Goal: Task Accomplishment & Management: Use online tool/utility

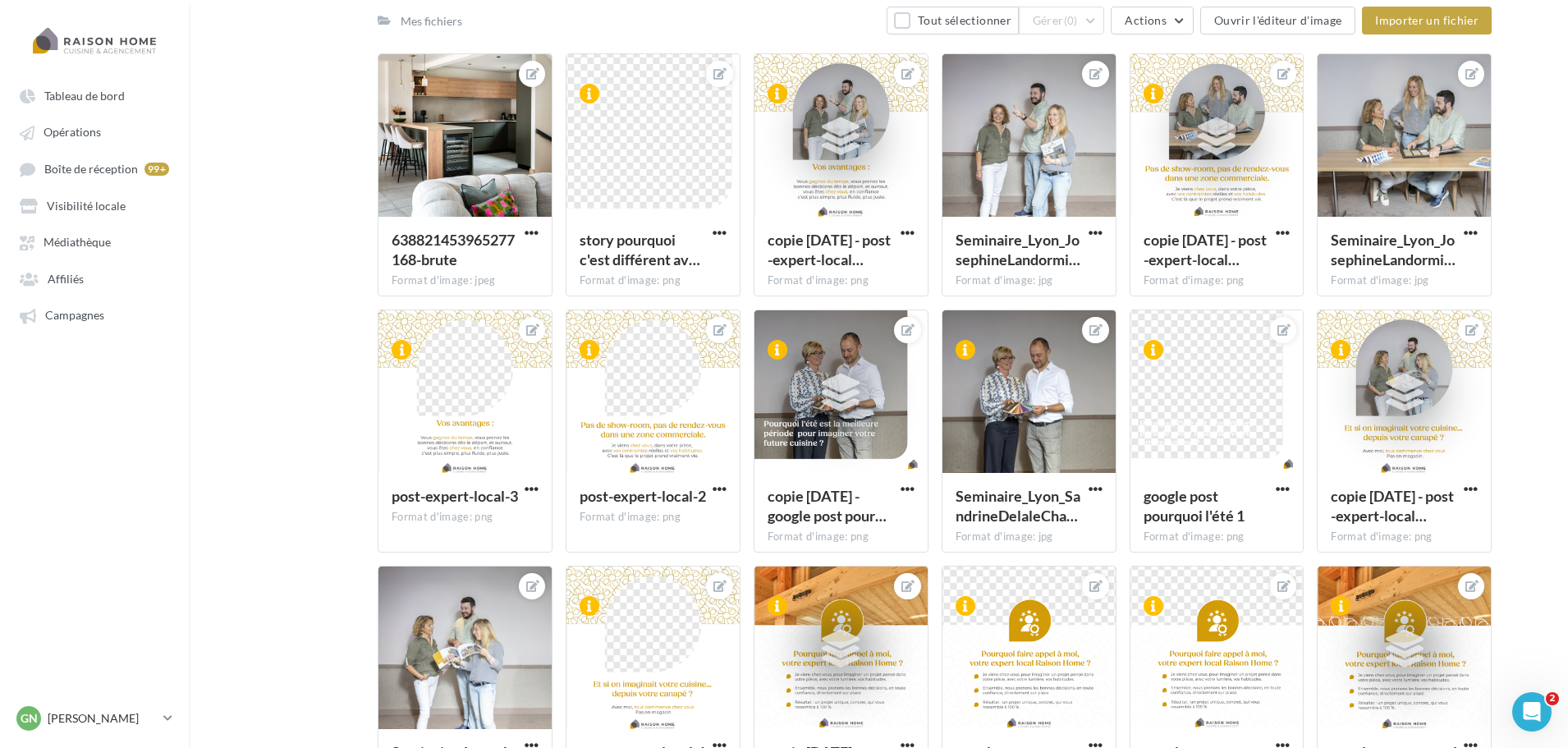
scroll to position [1643, 0]
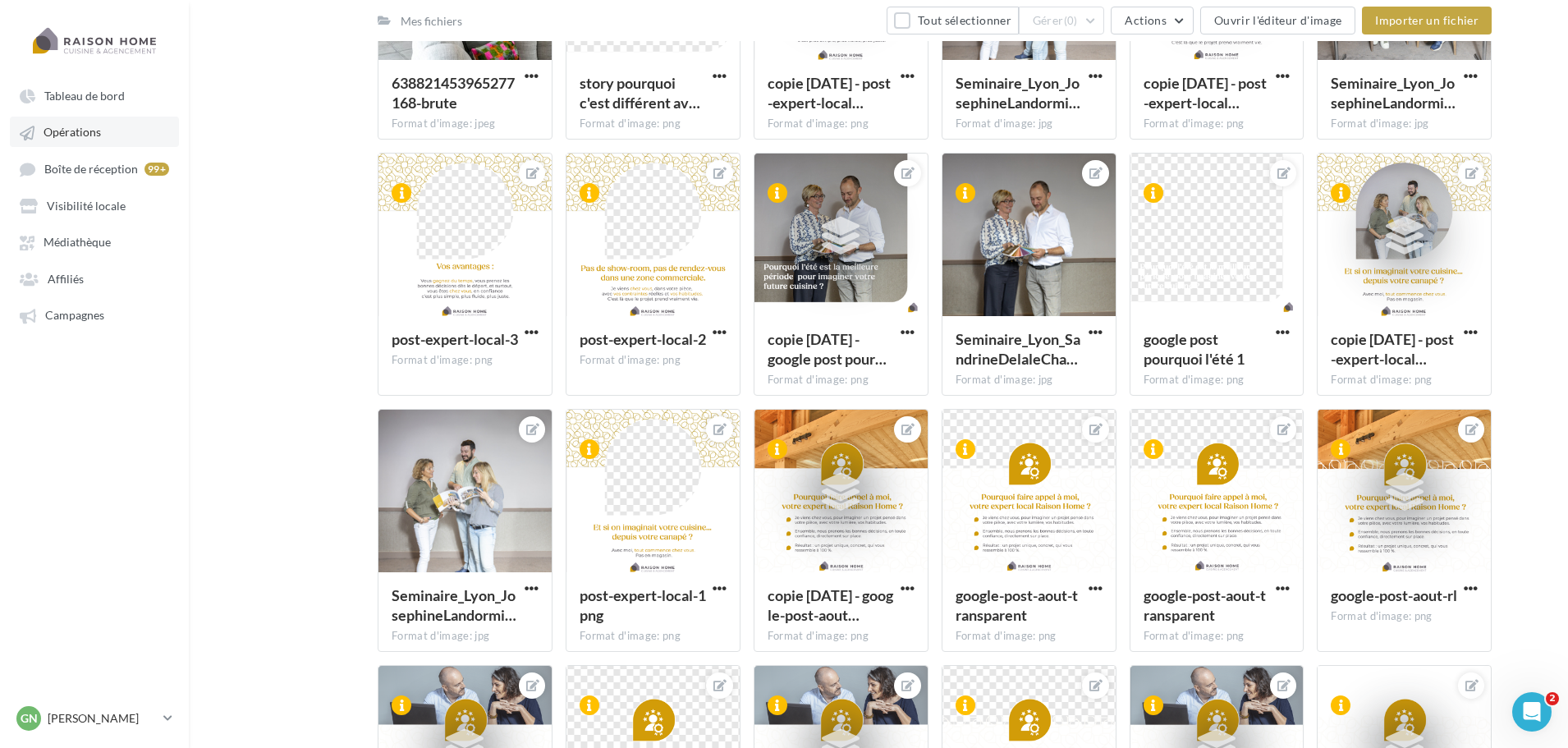
click at [101, 130] on link "Opérations" at bounding box center [94, 131] width 169 height 29
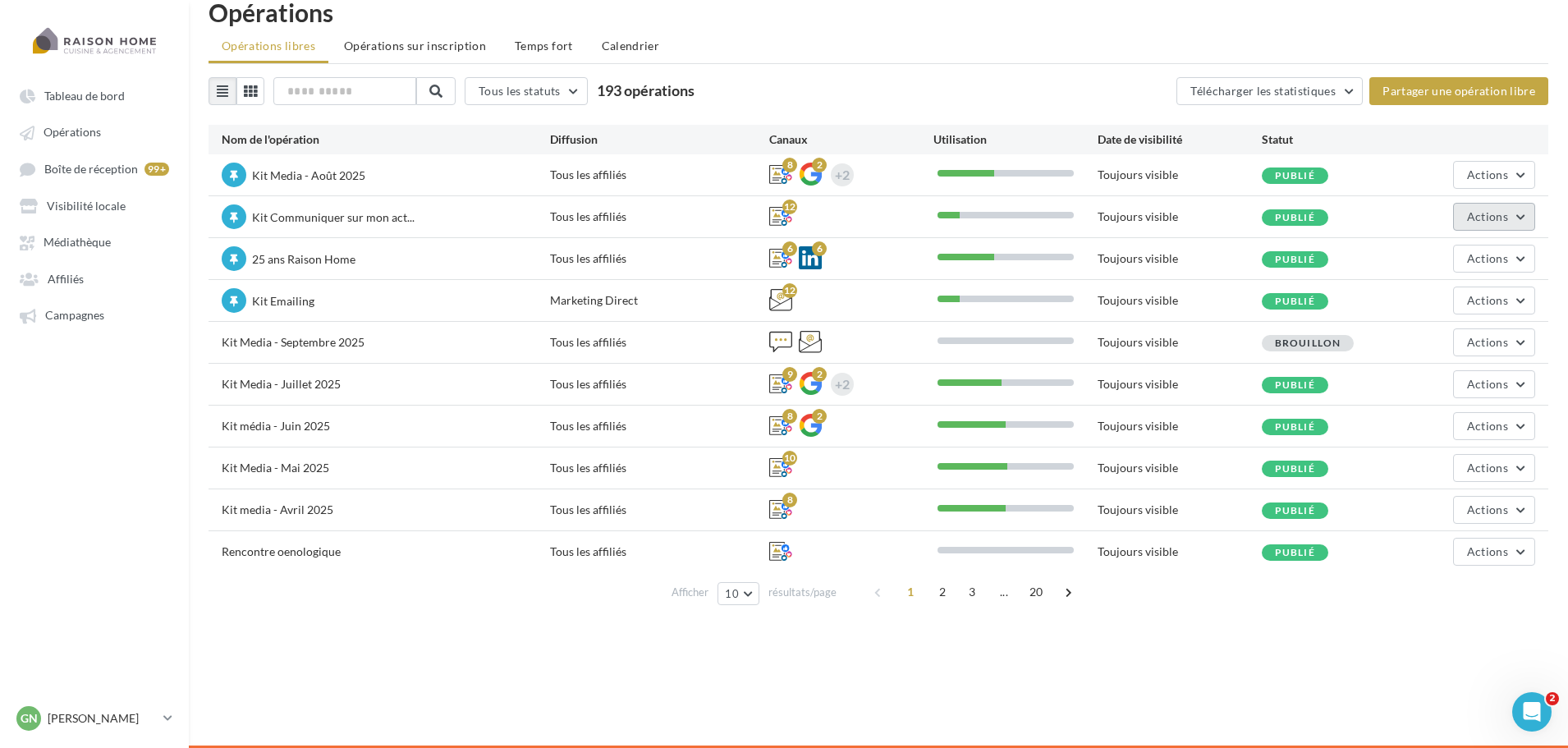
click at [1477, 221] on span "Actions" at bounding box center [1488, 216] width 41 height 14
click at [1398, 258] on button "Editer" at bounding box center [1449, 256] width 174 height 43
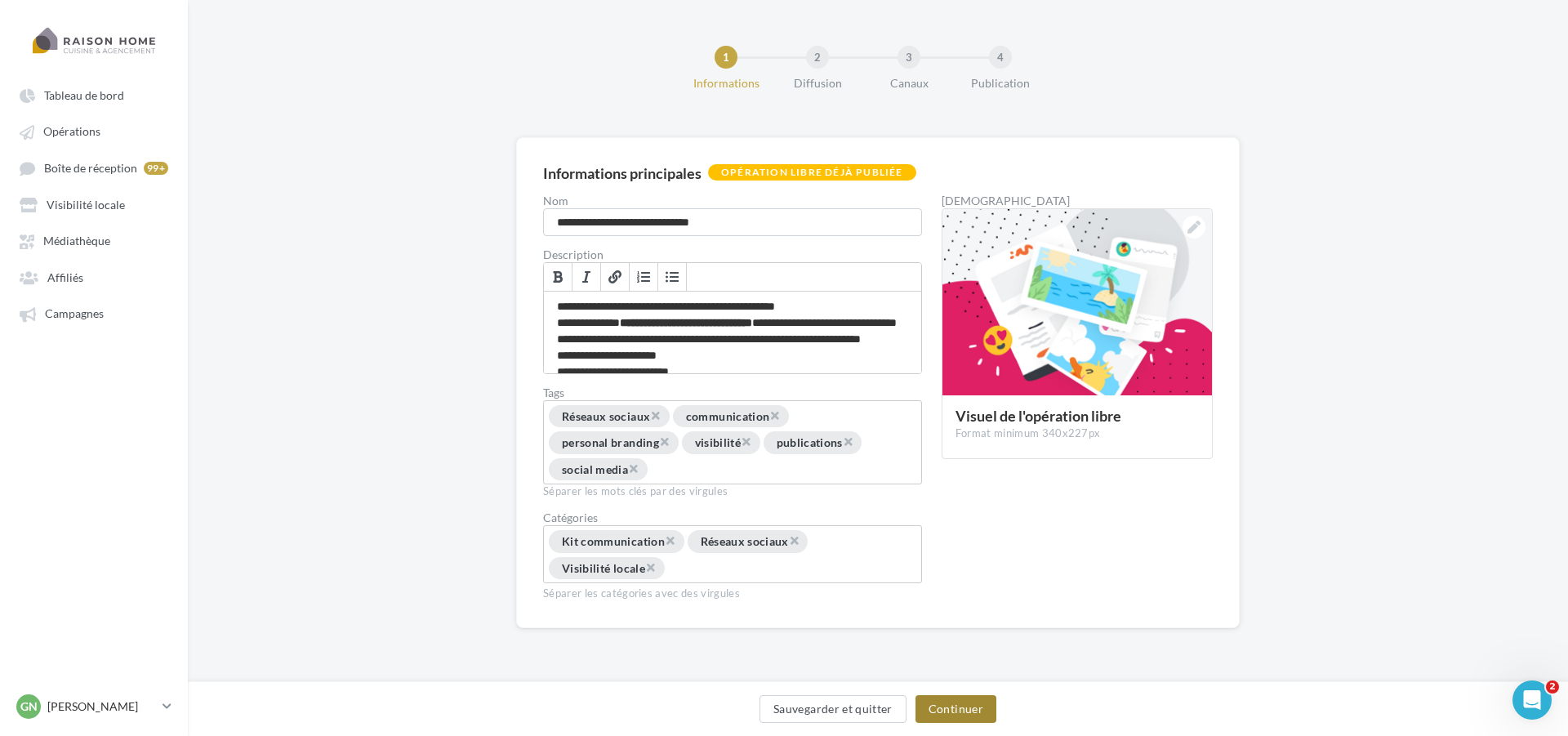
click at [958, 709] on button "Continuer" at bounding box center [955, 709] width 81 height 28
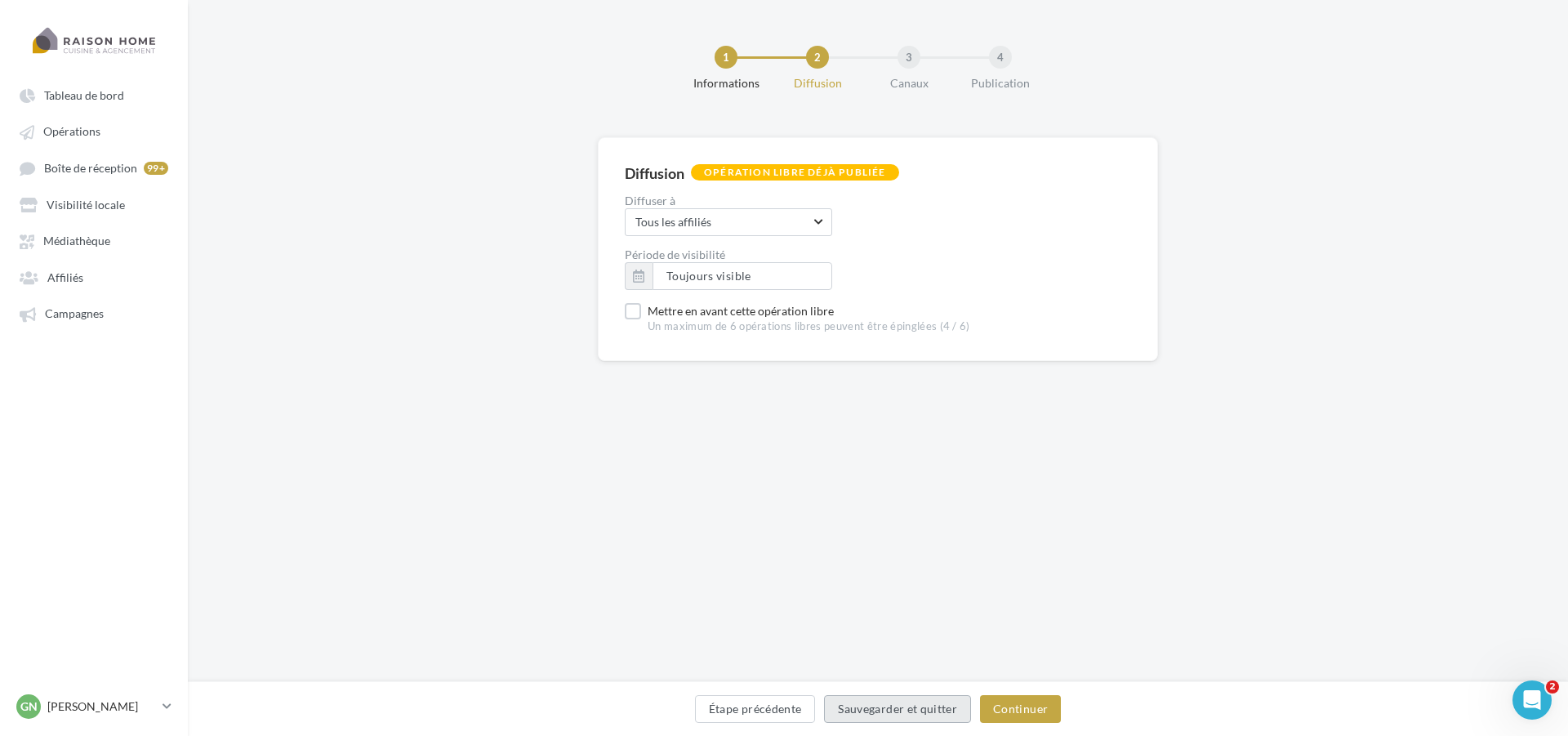
click at [958, 709] on button "Sauvegarder et quitter" at bounding box center [897, 709] width 147 height 28
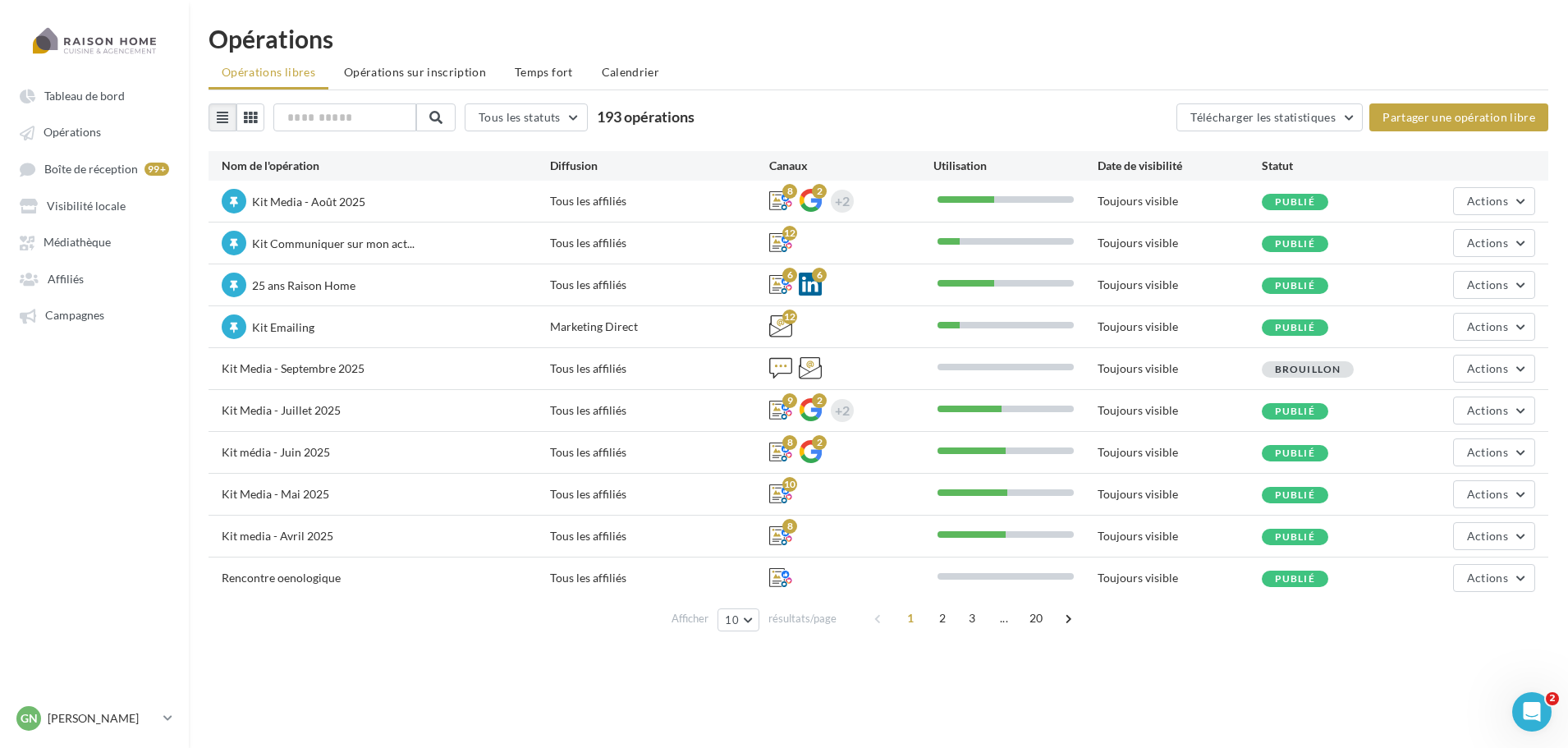
click at [1500, 257] on div "Kit Communiquer sur mon act... Tous les affiliés 12 Toujours visible Publié Act…" at bounding box center [878, 243] width 1340 height 41
click at [1499, 251] on button "Actions" at bounding box center [1495, 243] width 82 height 28
click at [1455, 282] on button "Editer" at bounding box center [1449, 282] width 174 height 43
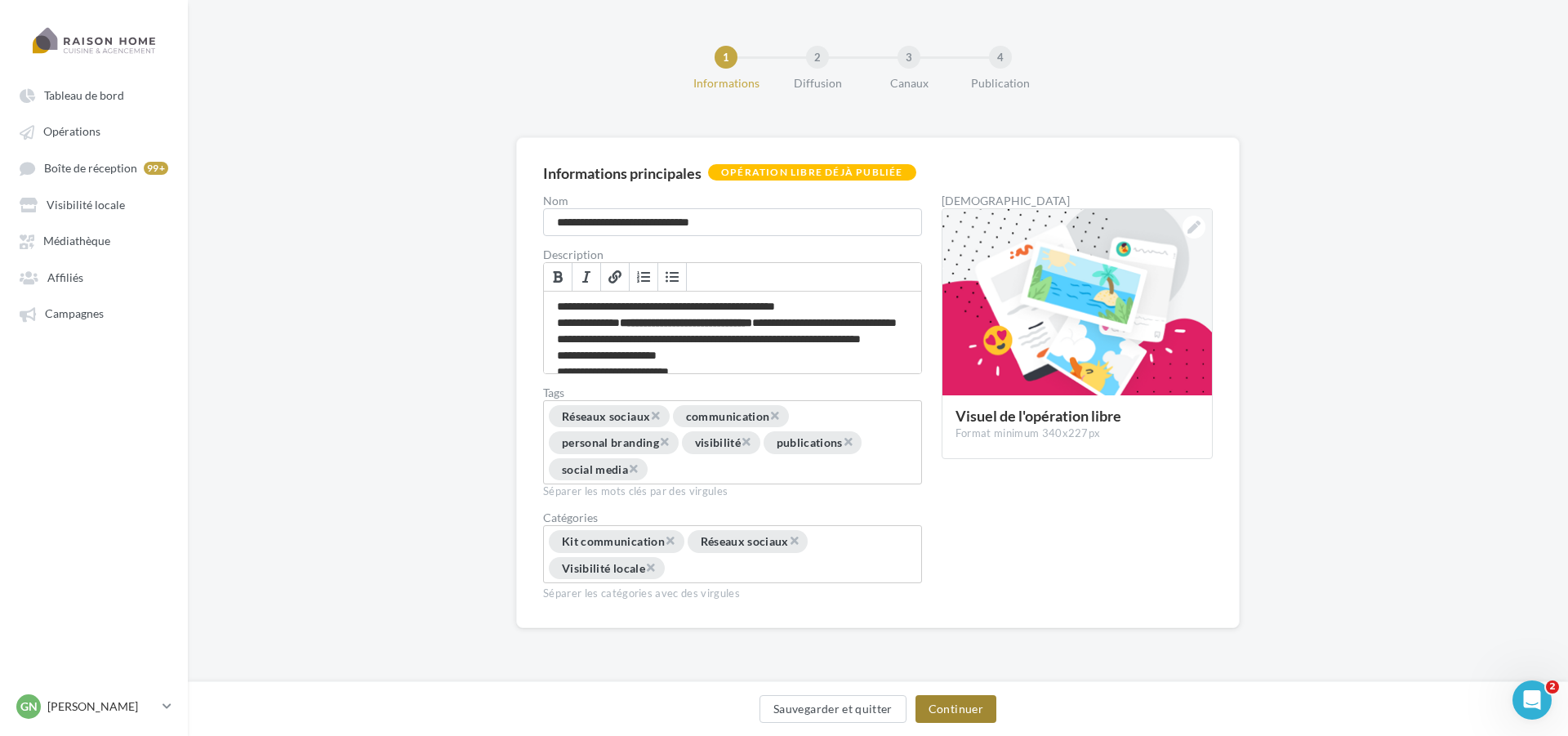
click at [981, 712] on button "Continuer" at bounding box center [955, 709] width 81 height 28
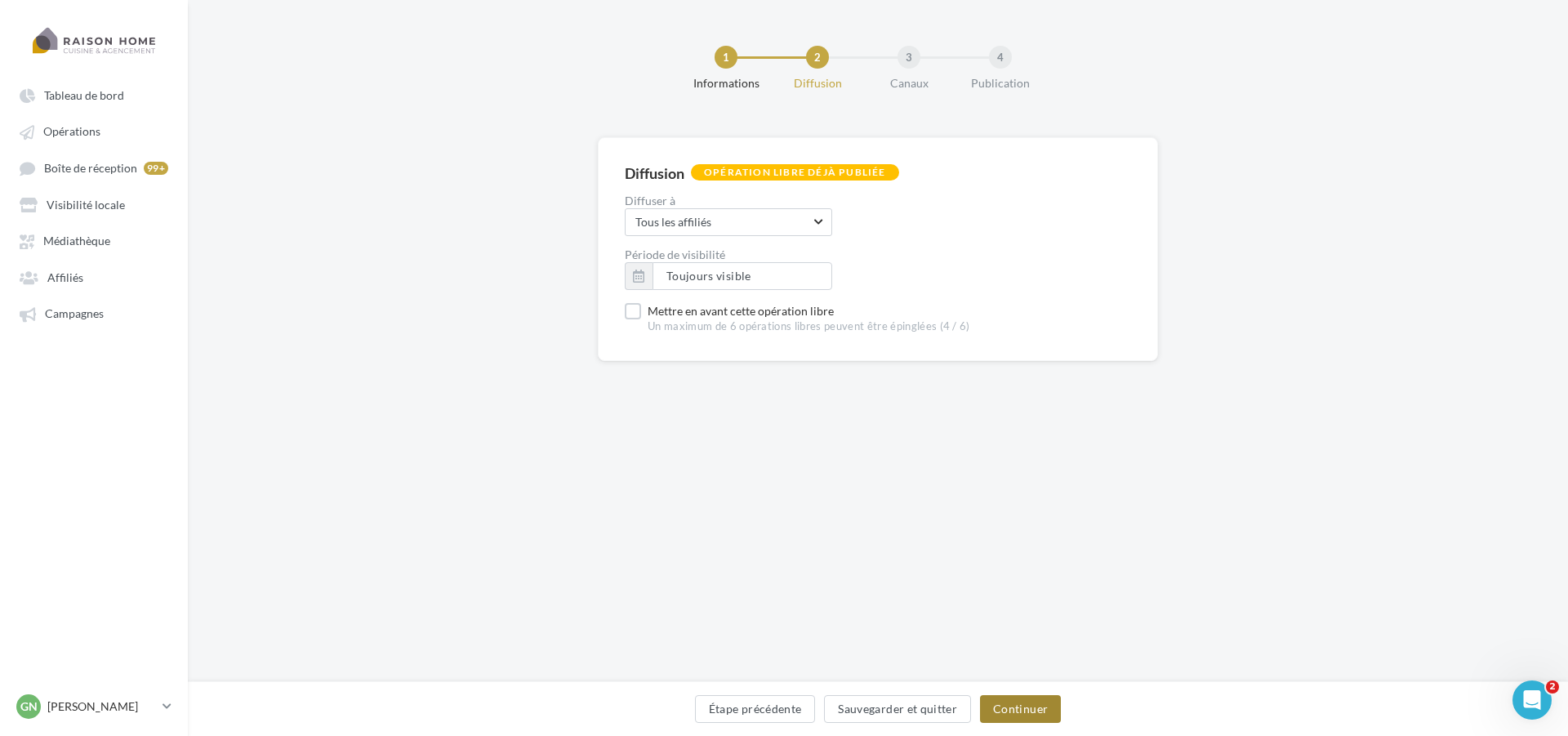
click at [1011, 702] on button "Continuer" at bounding box center [1021, 709] width 81 height 28
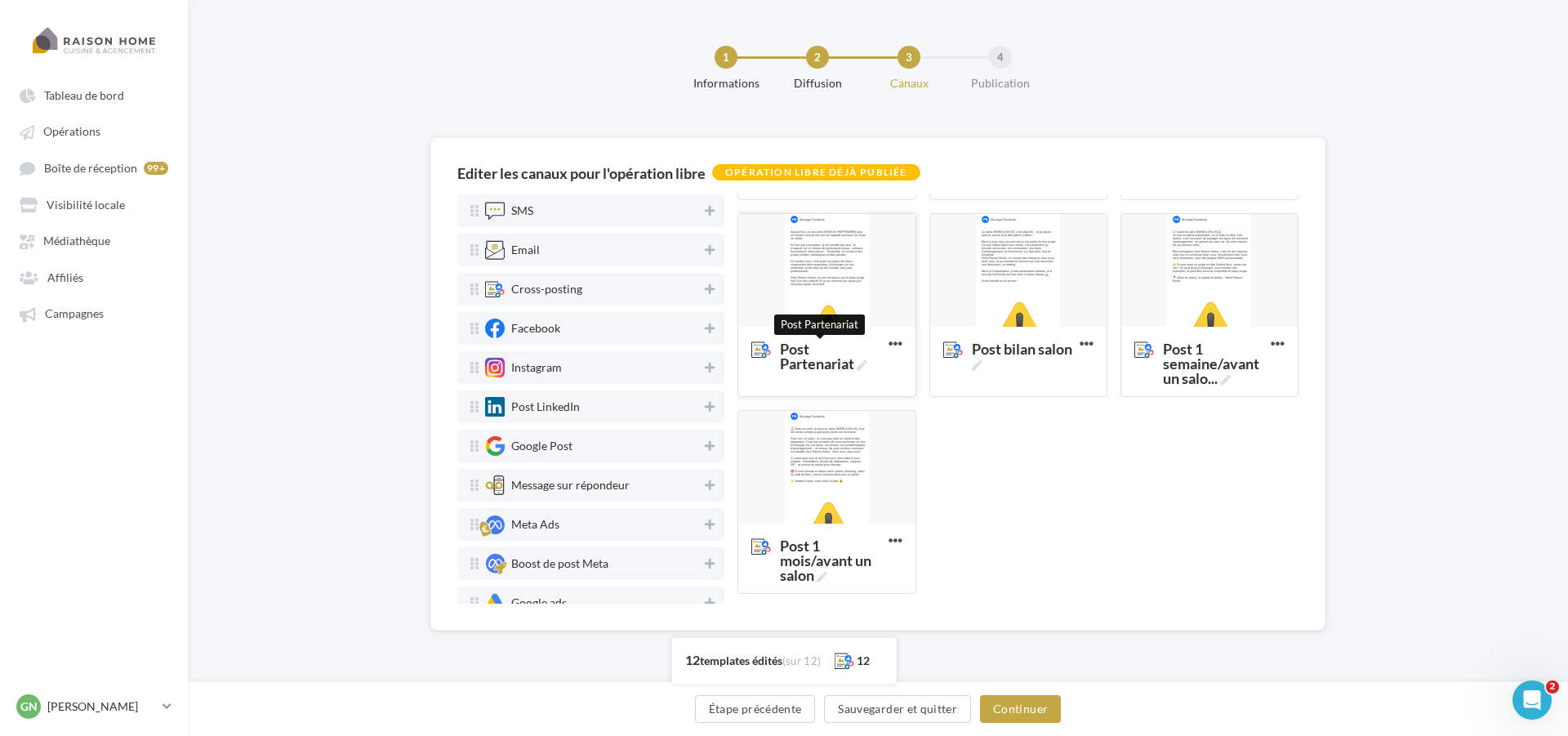
scroll to position [580, 0]
